Goal: Transaction & Acquisition: Purchase product/service

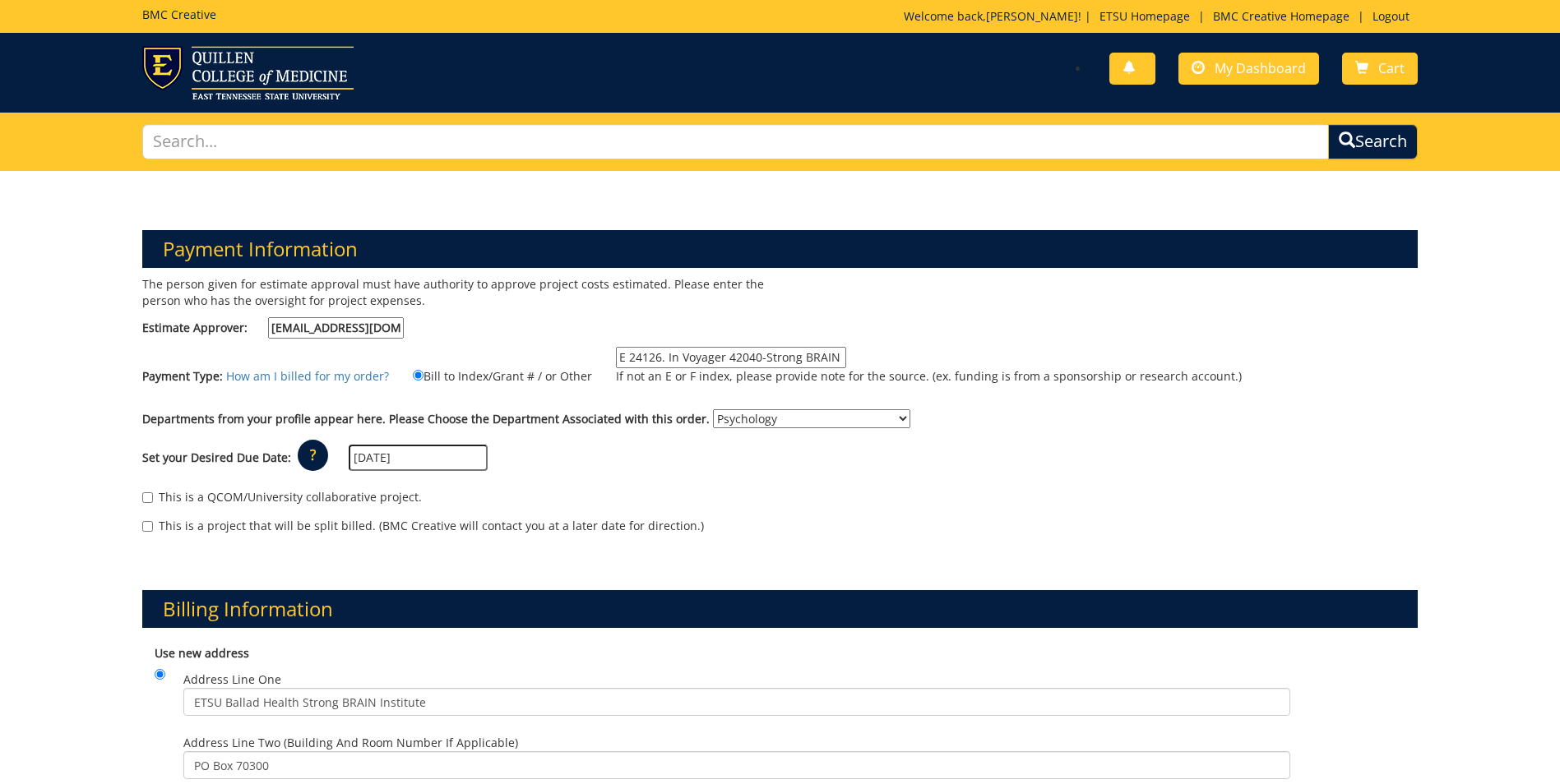
select select "153"
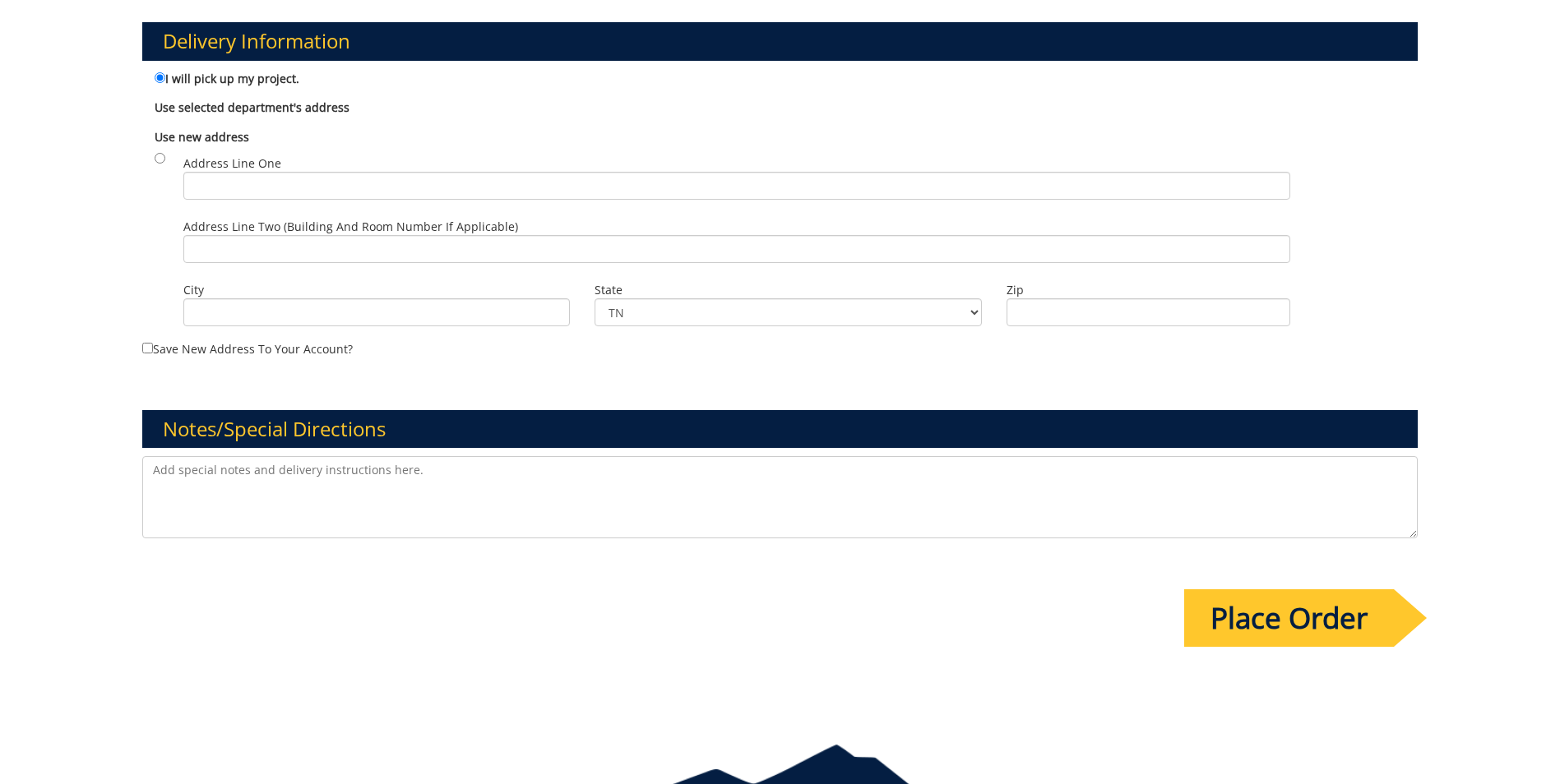
click at [431, 494] on textarea at bounding box center [780, 496] width 1275 height 82
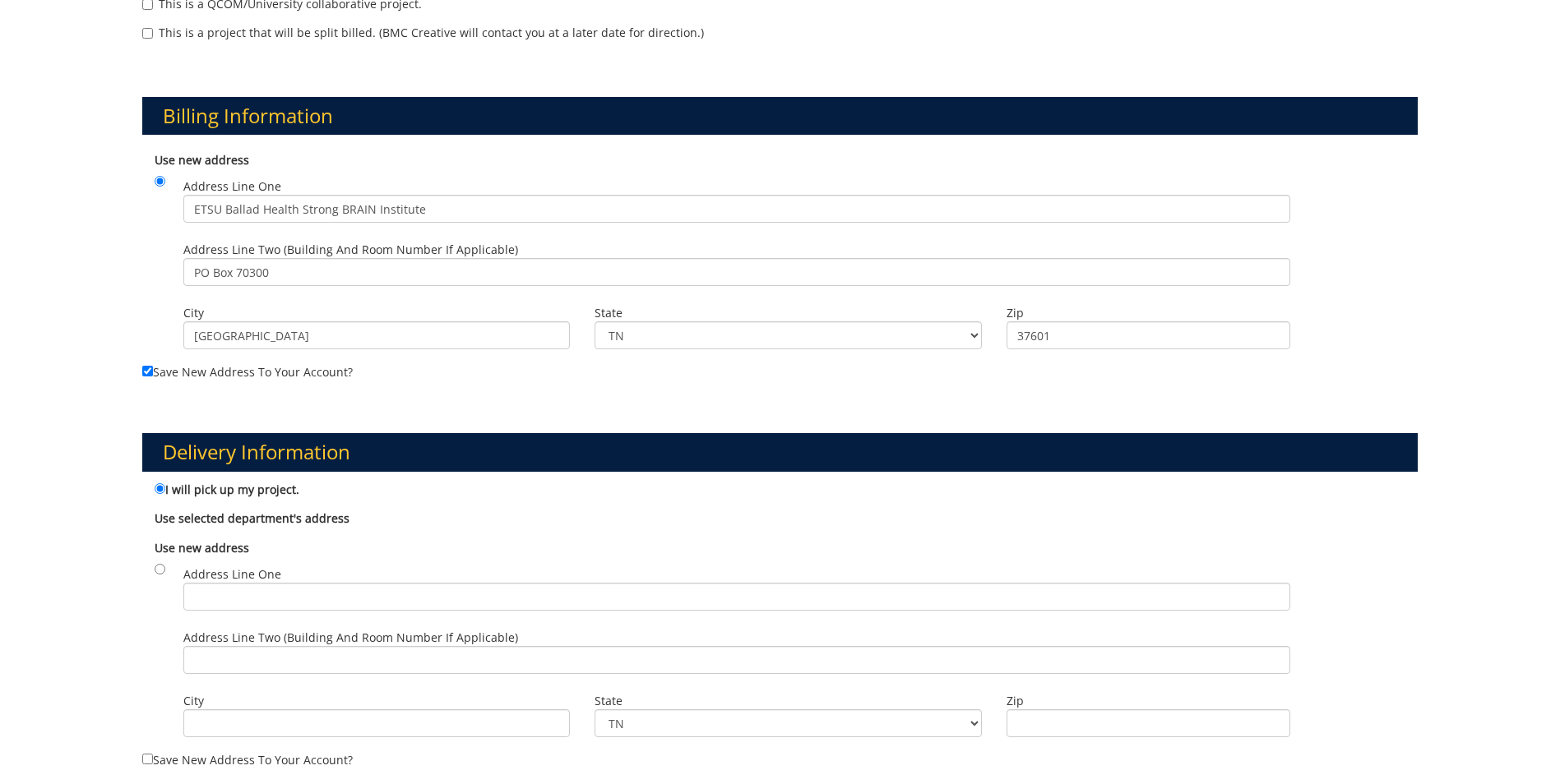
scroll to position [164, 0]
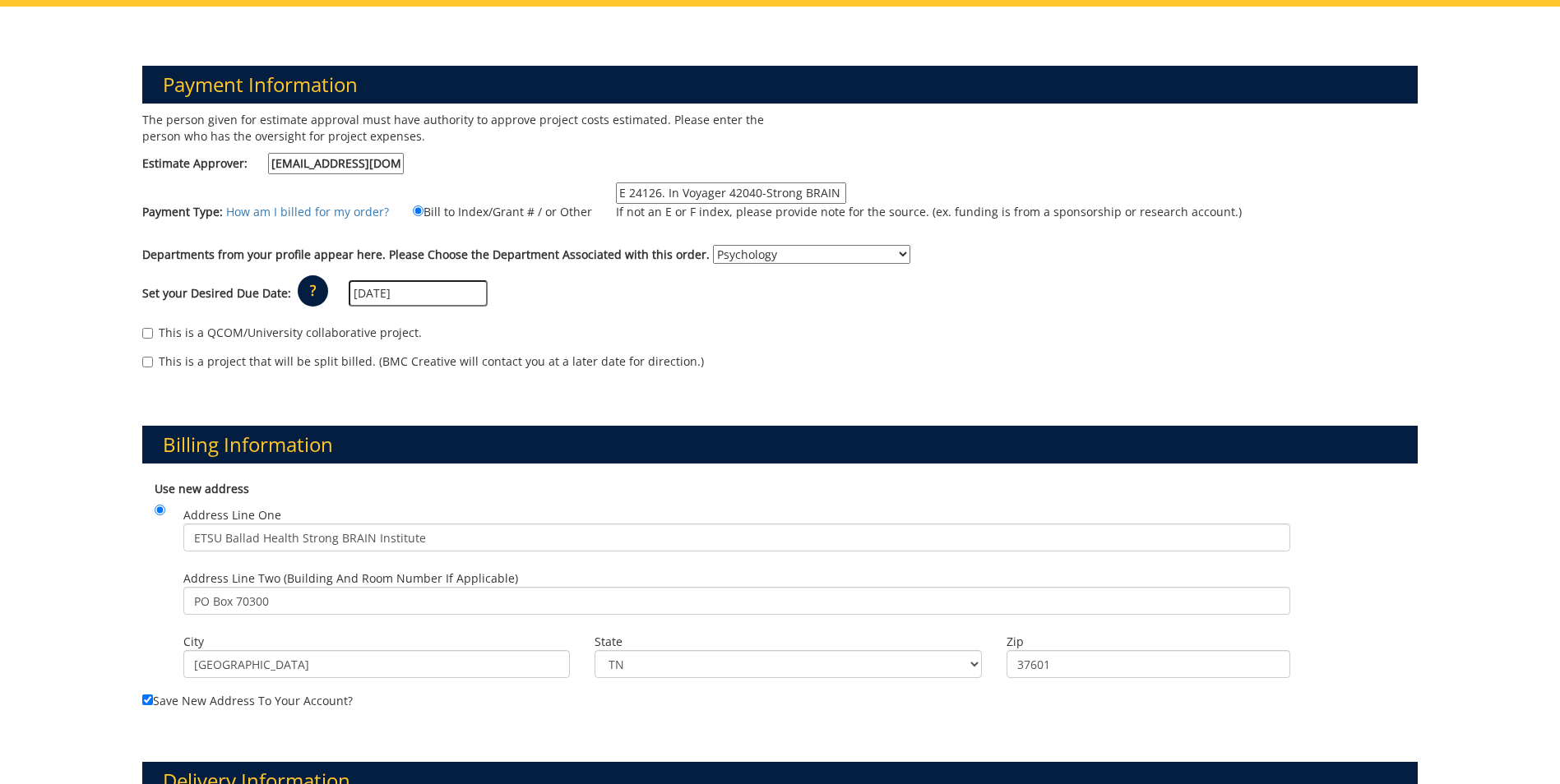
type textarea "We’re currently on a tight deadline and wanted to check in to see if you’ll be …"
click at [616, 195] on input "E 24126. In Voyager 42040-Strong BRAIN Institute" at bounding box center [731, 193] width 231 height 22
click at [616, 191] on input "in Banners E 24126. In Voyager 42040-Strong BRAIN Institute" at bounding box center [731, 193] width 231 height 22
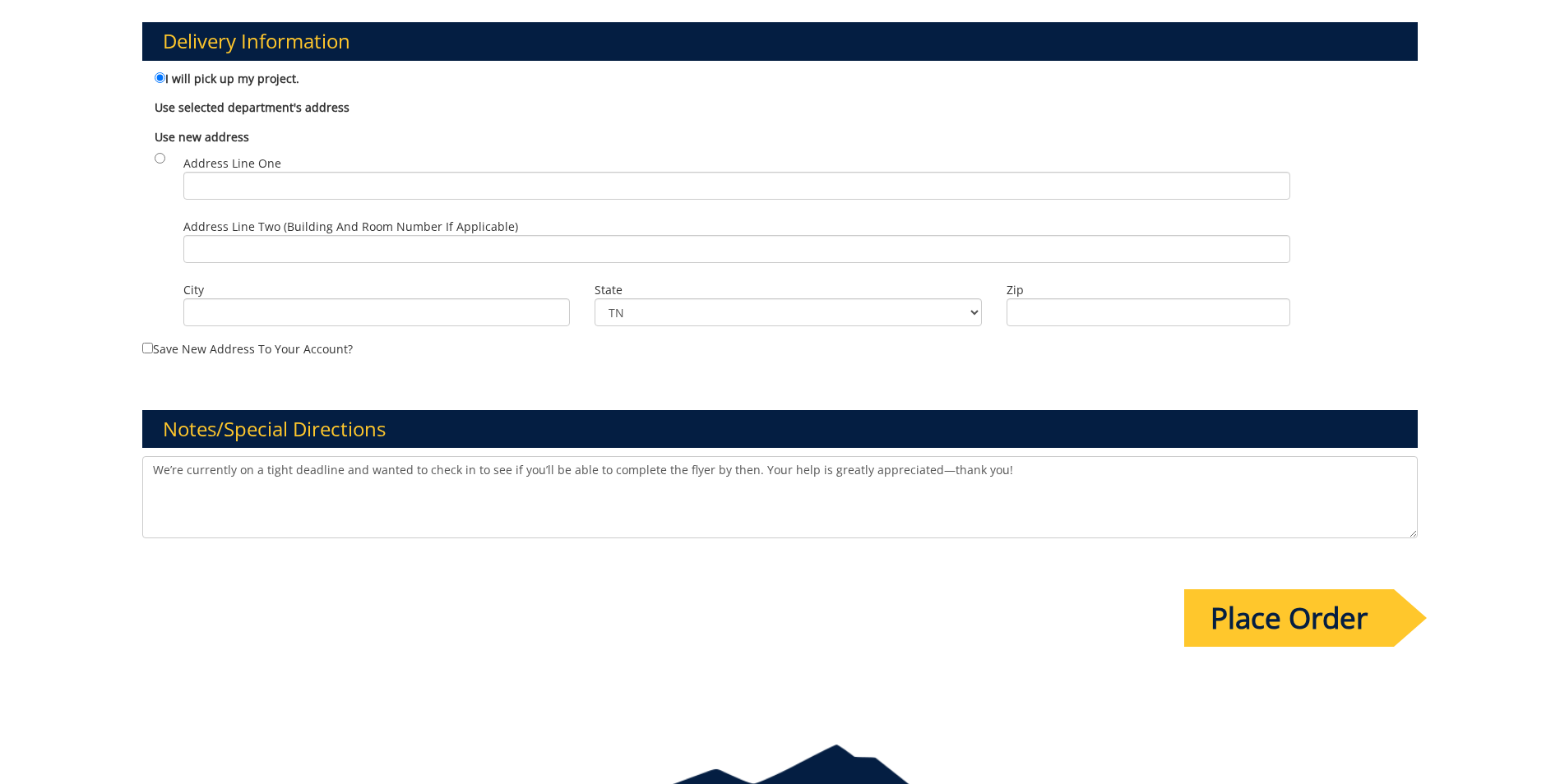
scroll to position [995, 0]
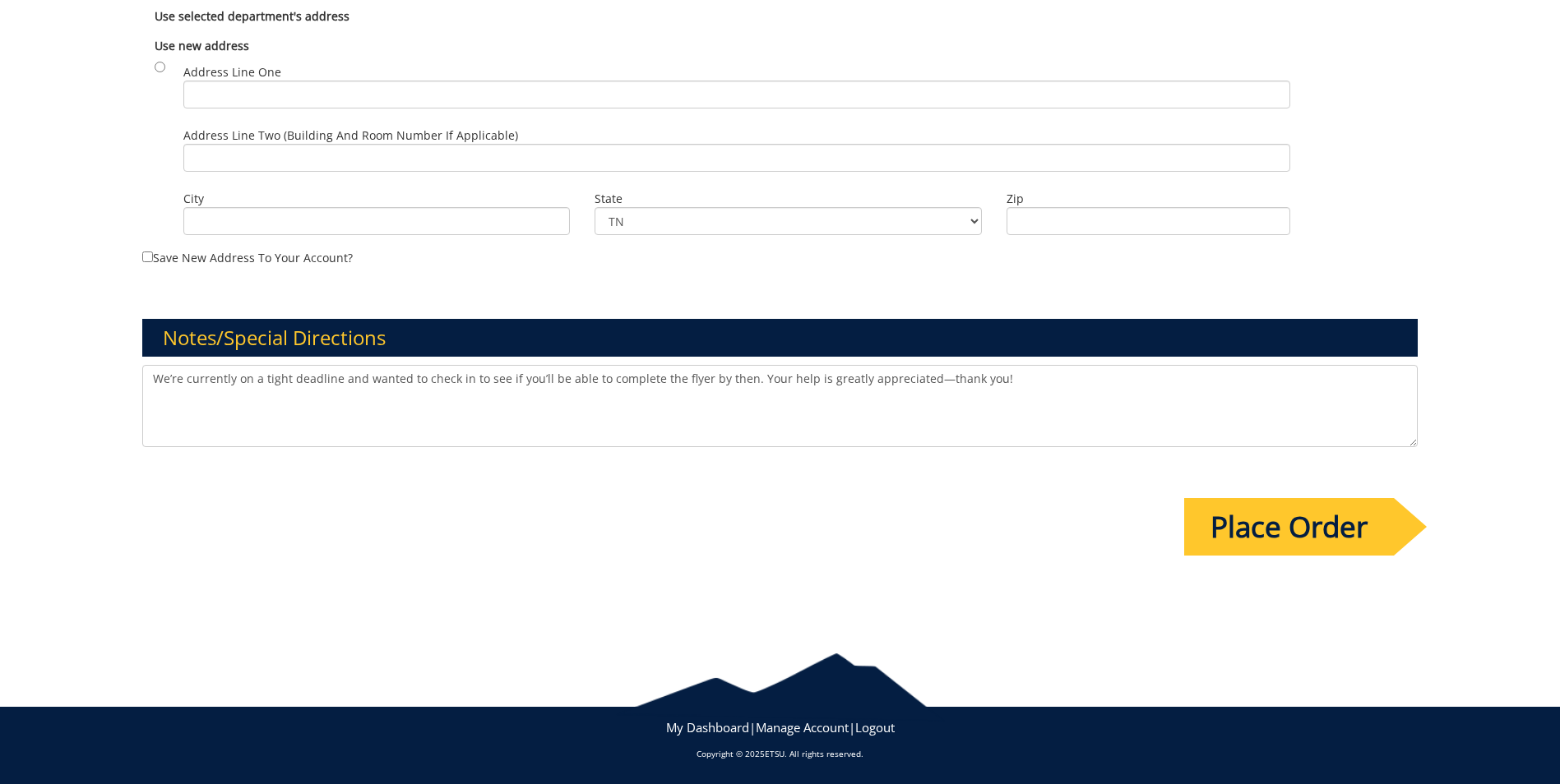
type input "In Banners E 24126. In Voyager 42040-Strong BRAIN Institute"
click at [1218, 547] on input "Place Order" at bounding box center [1288, 527] width 210 height 57
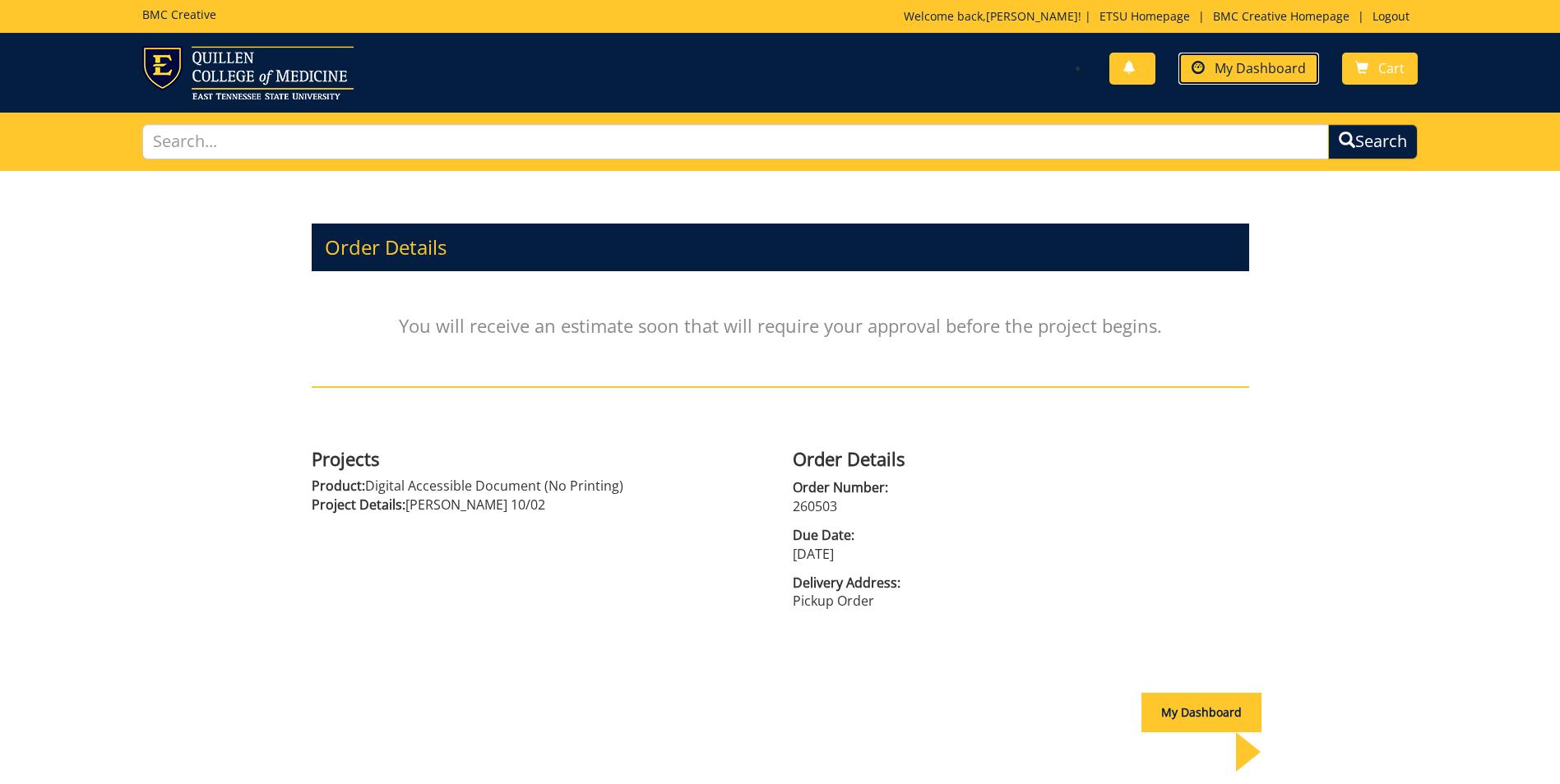
click at [1198, 69] on span at bounding box center [1197, 68] width 13 height 13
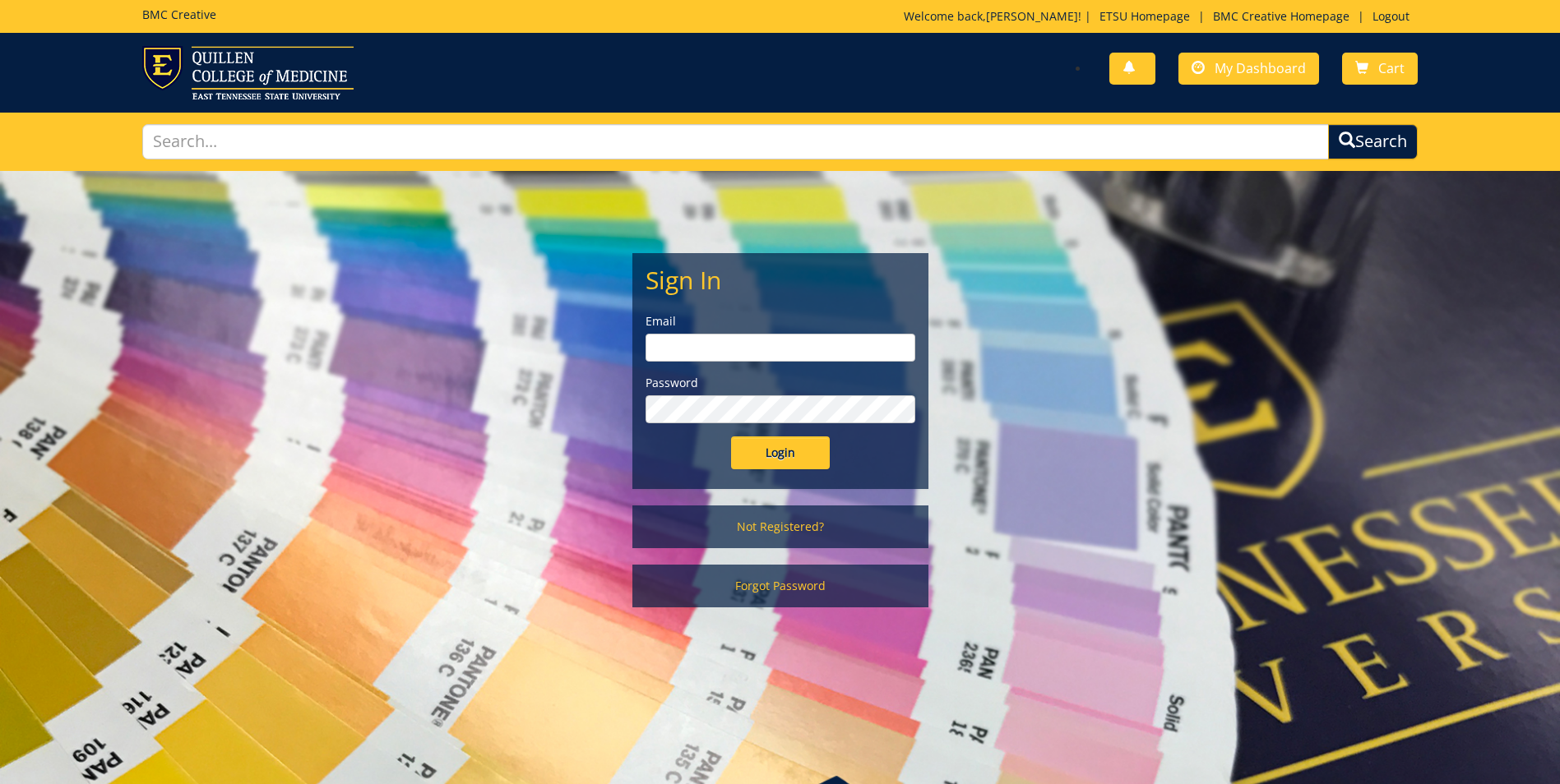
type input "[EMAIL_ADDRESS][DOMAIN_NAME]"
click at [798, 451] on input "Login" at bounding box center [780, 452] width 99 height 33
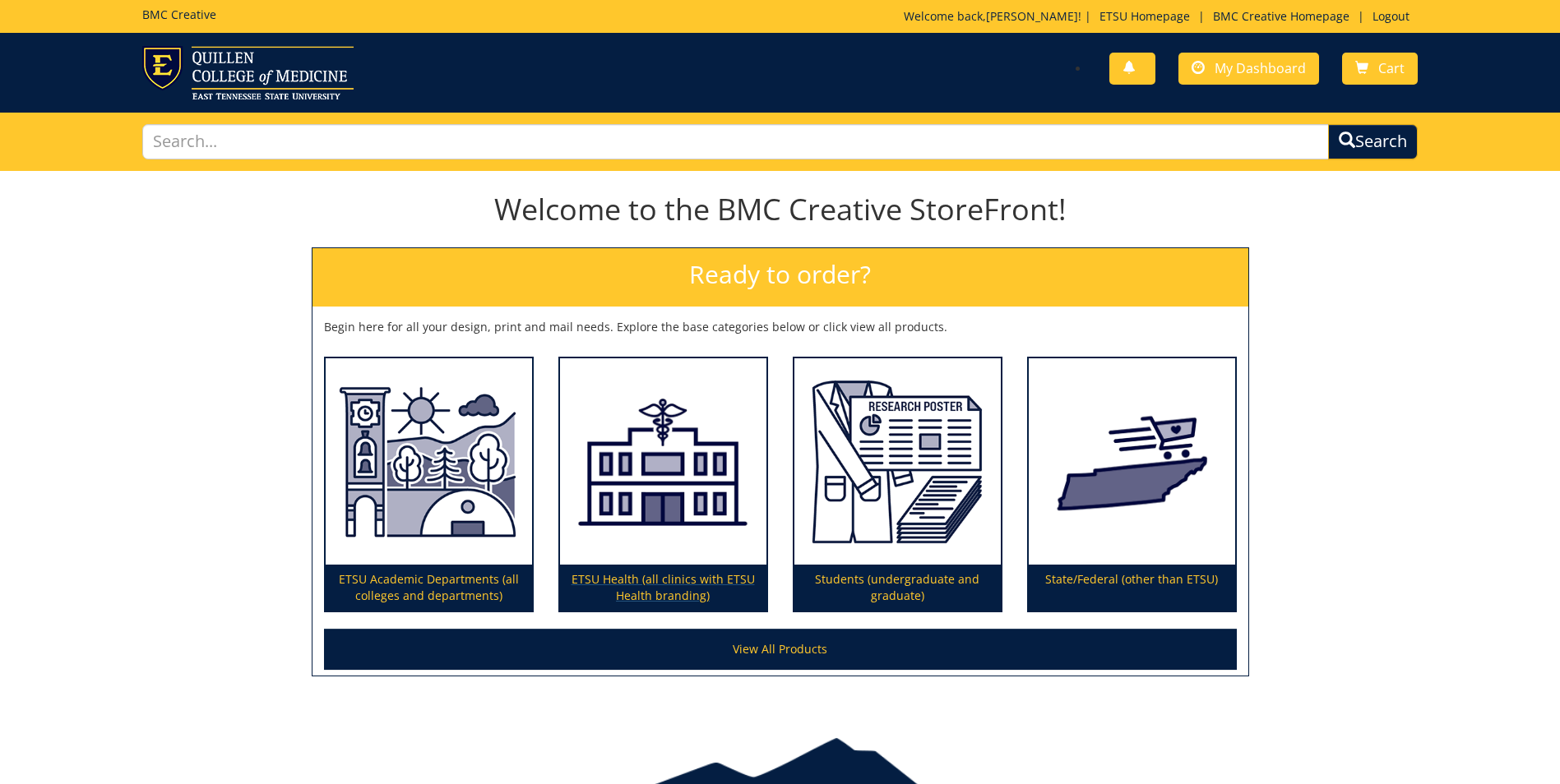
scroll to position [85, 0]
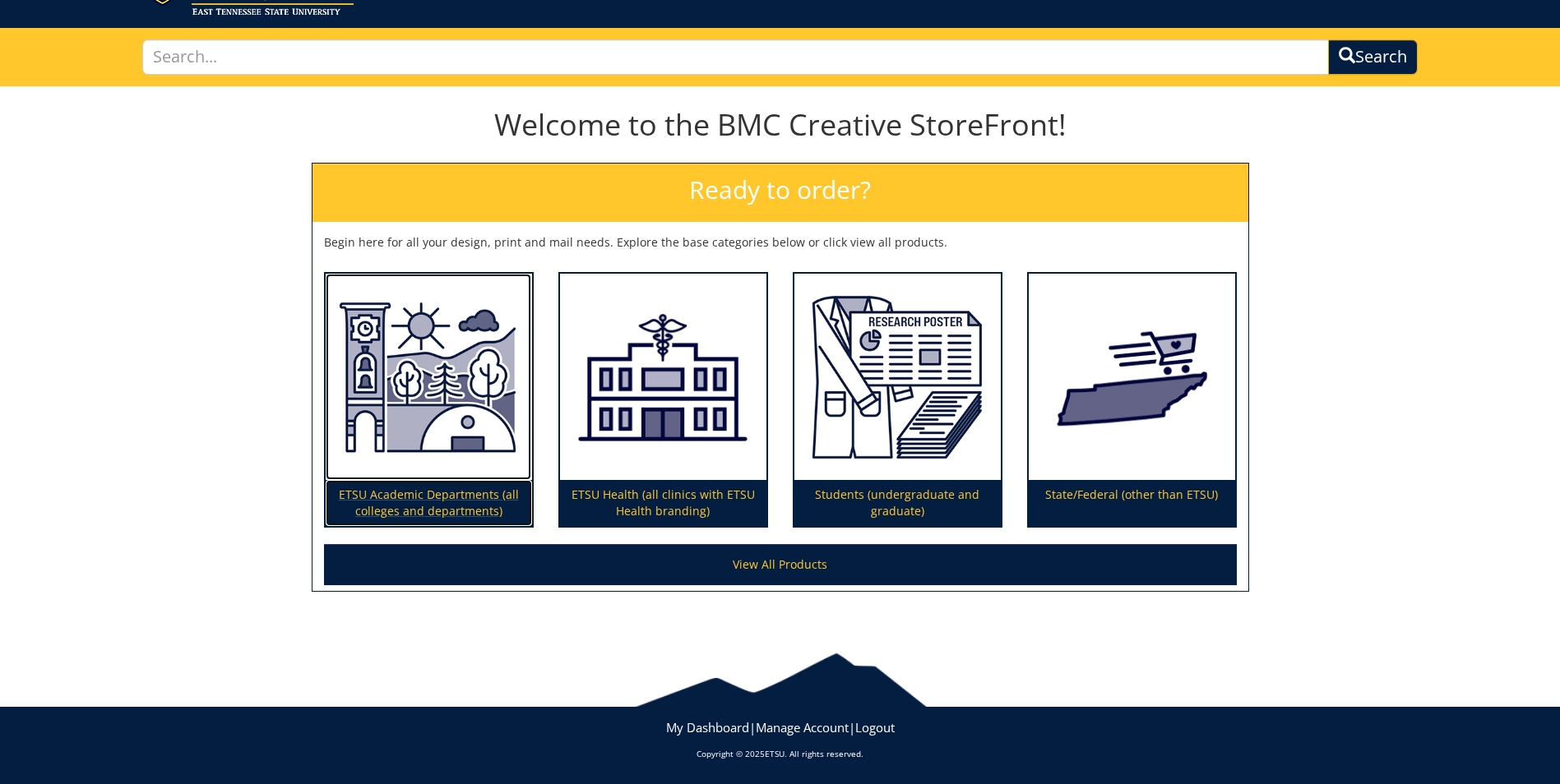
click at [474, 522] on p "ETSU Academic Departments (all colleges and departments)" at bounding box center [428, 502] width 206 height 46
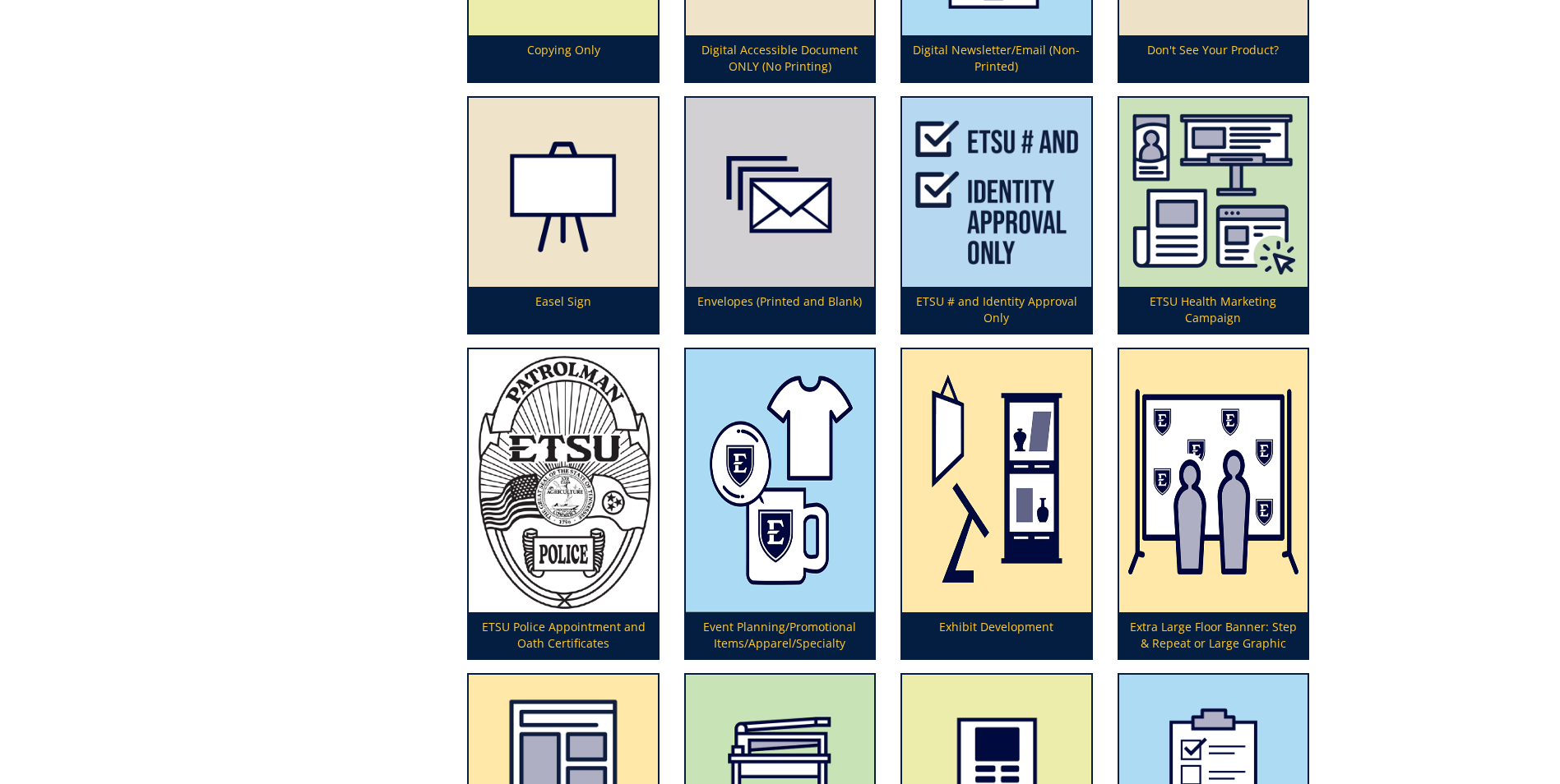
scroll to position [1503, 0]
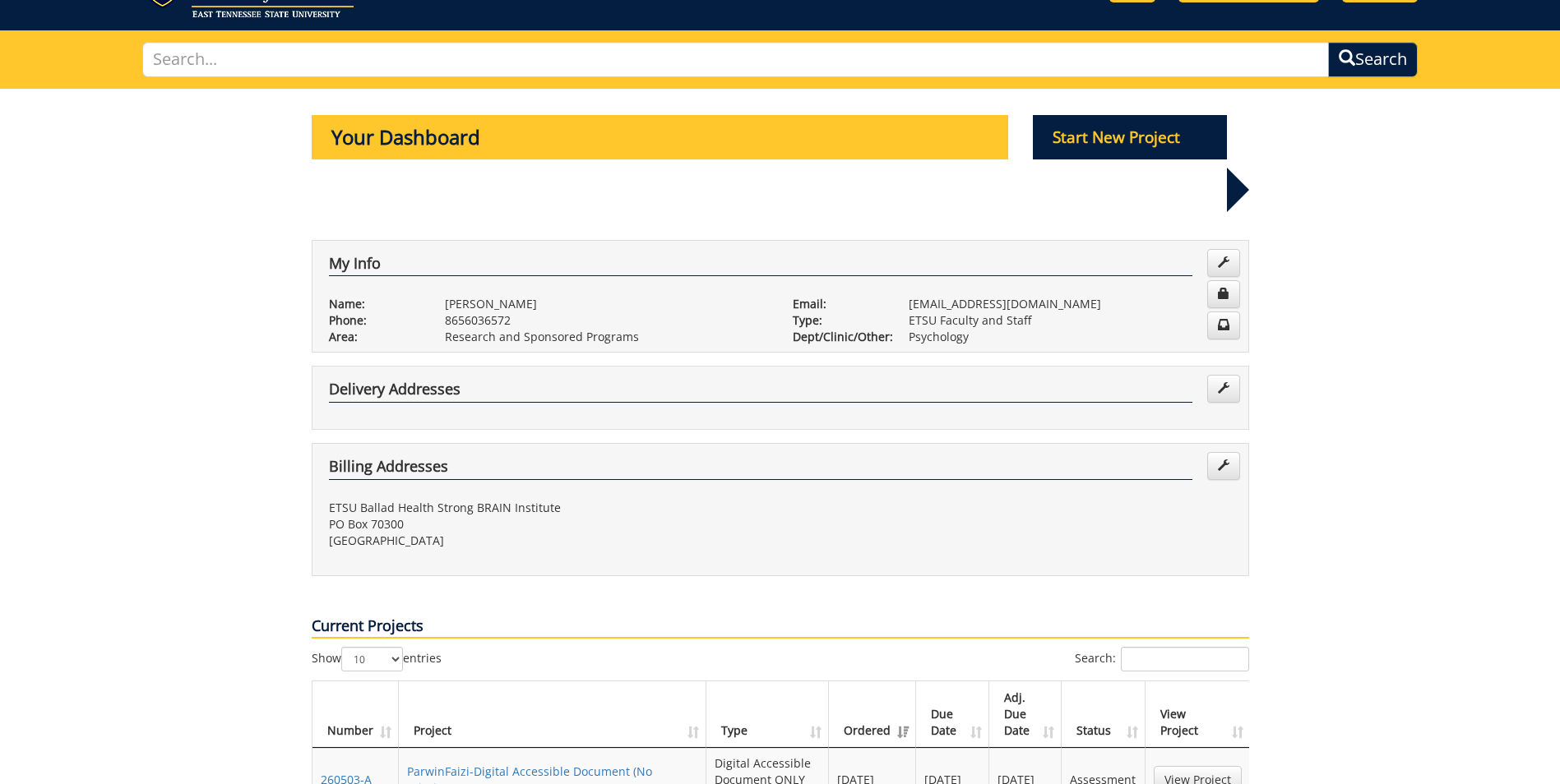
scroll to position [164, 0]
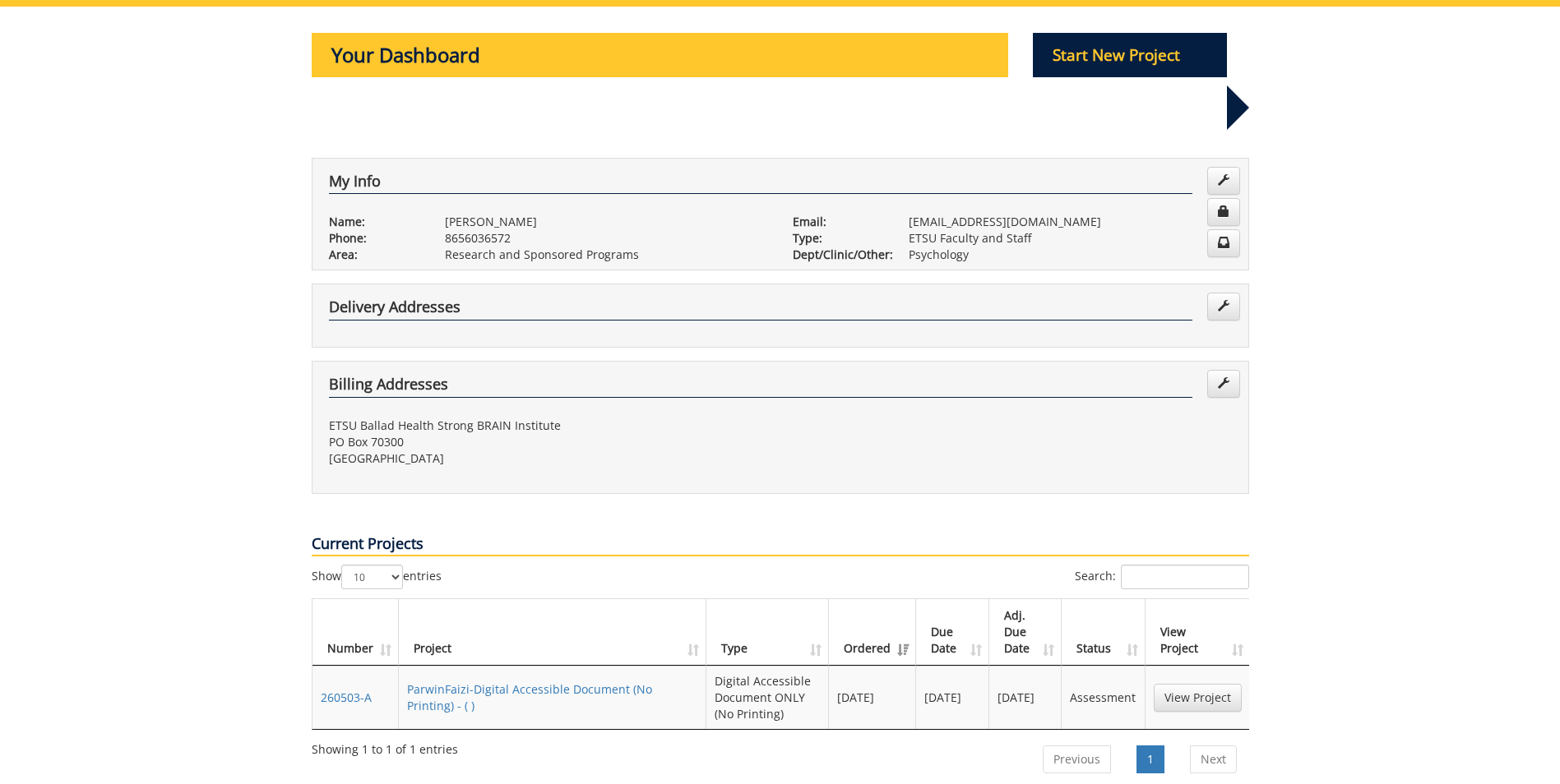
click at [1030, 299] on h4 "Delivery Addresses" at bounding box center [761, 310] width 863 height 22
